Goal: Task Accomplishment & Management: Complete application form

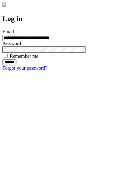
type input "**********"
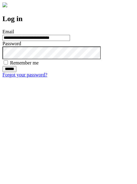
click at [16, 72] on input "******" at bounding box center [9, 69] width 14 height 6
